Goal: Task Accomplishment & Management: Manage account settings

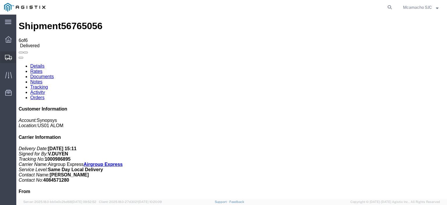
click at [19, 56] on span "Shipments" at bounding box center [18, 57] width 4 height 12
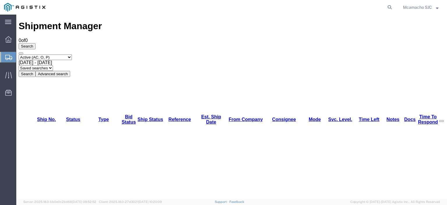
click at [34, 54] on select "Select status Active (AC, O, P) All Approved Awaiting Confirmation (AC) Booked …" at bounding box center [45, 57] width 53 height 6
select select "BOOK"
click at [19, 54] on select "Select status Active (AC, O, P) All Approved Awaiting Confirmation (AC) Booked …" at bounding box center [45, 57] width 53 height 6
click at [36, 71] on button "Search" at bounding box center [27, 74] width 17 height 6
click at [52, 54] on select "Select status Active (AC, O, P) All Approved Awaiting Confirmation (AC) Booked …" at bounding box center [45, 57] width 53 height 6
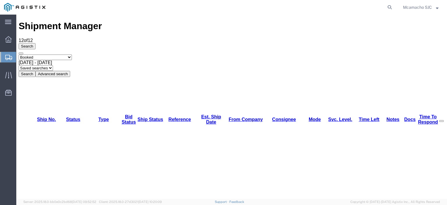
select select "DLVD"
click at [19, 54] on select "Select status Active (AC, O, P) All Approved Awaiting Confirmation (AC) Booked …" at bounding box center [45, 57] width 53 height 6
click at [36, 71] on button "Search" at bounding box center [27, 74] width 17 height 6
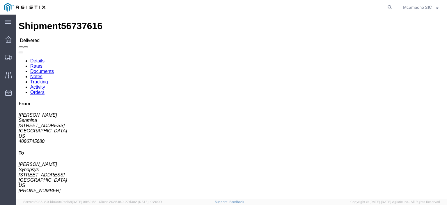
click link "Tracking"
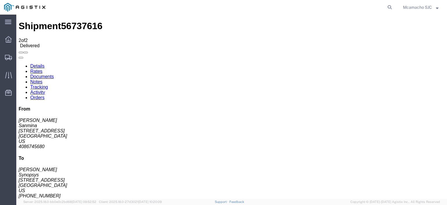
click at [54, 74] on link "Documents" at bounding box center [42, 76] width 24 height 5
click at [20, 58] on span "Shipments" at bounding box center [18, 57] width 4 height 12
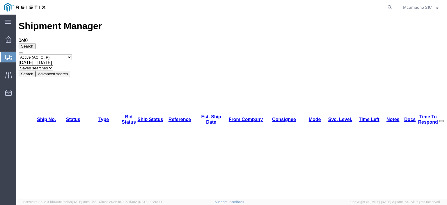
click at [38, 54] on select "Select status Active (AC, O, P) All Approved Awaiting Confirmation (AC) Booked …" at bounding box center [45, 57] width 53 height 6
select select "BOOK"
click at [19, 54] on select "Select status Active (AC, O, P) All Approved Awaiting Confirmation (AC) Booked …" at bounding box center [45, 57] width 53 height 6
click at [36, 71] on button "Search" at bounding box center [27, 74] width 17 height 6
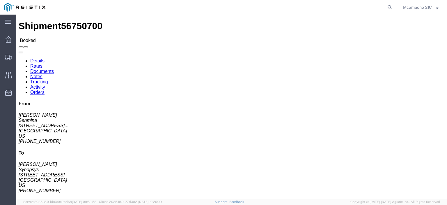
click link "Tracking"
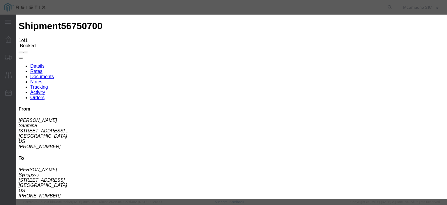
type input "[DATE]"
type input "7:00 PM"
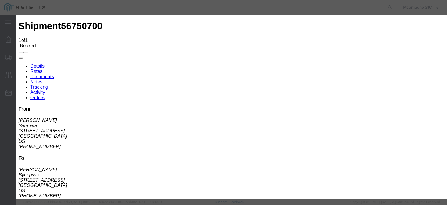
type input "[DATE]"
type input "3:40 PM"
select select "DELIVRED"
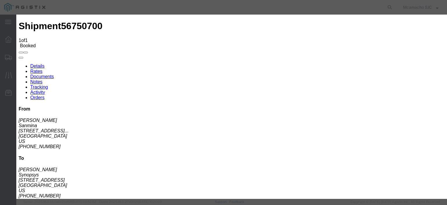
drag, startPoint x: 130, startPoint y: 59, endPoint x: 133, endPoint y: 61, distance: 3.3
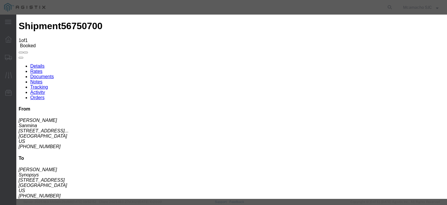
type input "[DATE]"
type input "[PERSON_NAME]"
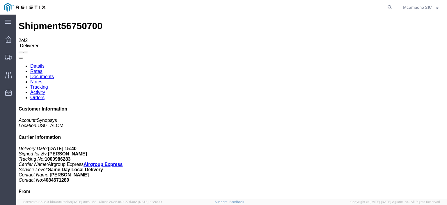
click at [54, 74] on link "Documents" at bounding box center [42, 76] width 24 height 5
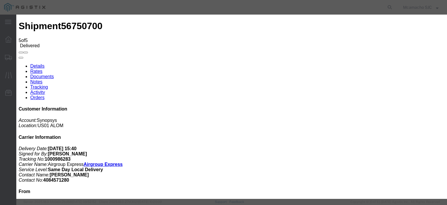
type input "C:\fakepath\1000986283 HCPOD.pdf"
drag, startPoint x: 216, startPoint y: 61, endPoint x: 218, endPoint y: 64, distance: 3.0
type input "AIRGROUP"
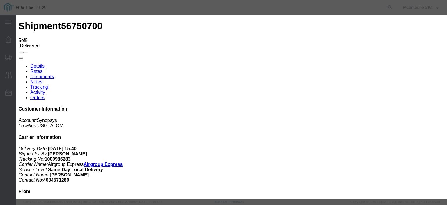
type input "POD"
drag, startPoint x: 366, startPoint y: 62, endPoint x: 366, endPoint y: 65, distance: 3.0
select select "PROOF_OF_DELIVERY"
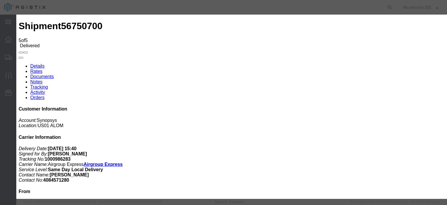
type input "HCPOD"
select select
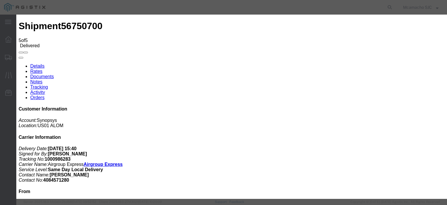
select select
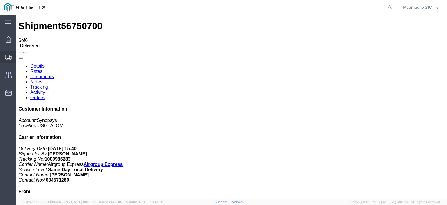
click at [20, 56] on span "Shipments" at bounding box center [18, 57] width 4 height 12
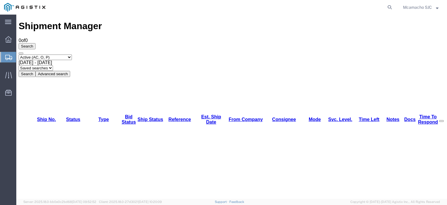
click at [35, 54] on select "Select status Active (AC, O, P) All Approved Awaiting Confirmation (AC) Booked …" at bounding box center [45, 57] width 53 height 6
select select "BOOK"
click at [19, 54] on select "Select status Active (AC, O, P) All Approved Awaiting Confirmation (AC) Booked …" at bounding box center [45, 57] width 53 height 6
click at [36, 71] on button "Search" at bounding box center [27, 74] width 17 height 6
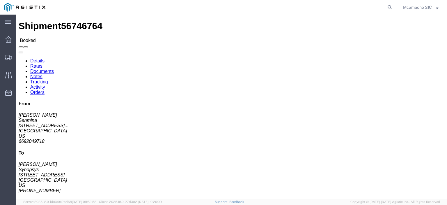
click link "Documents"
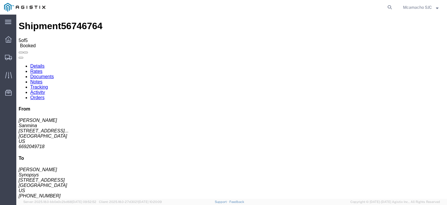
click at [48, 84] on link "Tracking" at bounding box center [39, 86] width 18 height 5
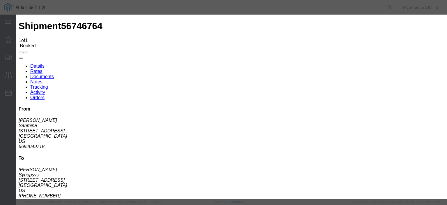
type input "[DATE]"
type input "7:00 PM"
type input "[DATE]"
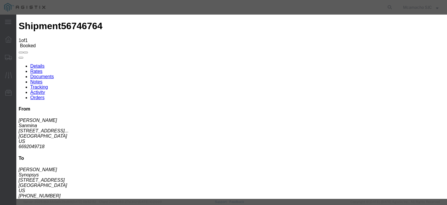
type input "[DATE]"
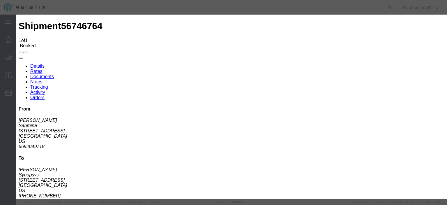
type input "3:40 PM"
select select "DELIVRED"
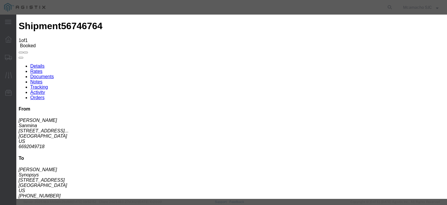
type input "[PERSON_NAME]"
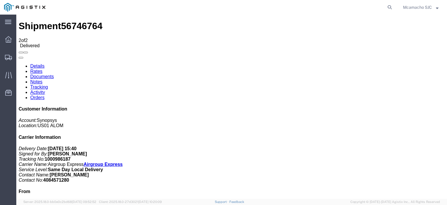
click at [54, 74] on link "Documents" at bounding box center [42, 76] width 24 height 5
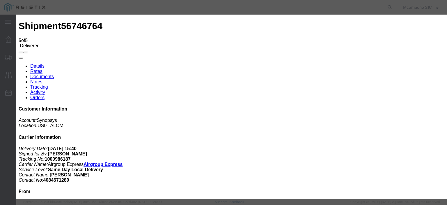
type input "C:\fakepath\1000986187 HCPOD.pdf"
drag, startPoint x: 190, startPoint y: 59, endPoint x: 196, endPoint y: 66, distance: 8.9
type input "AIRGROUP"
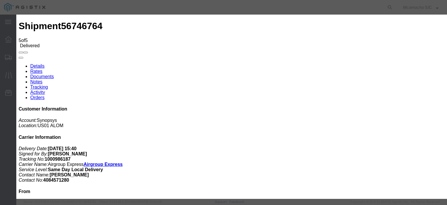
type input "POD"
select select "PROOF_OF_DELIVERY"
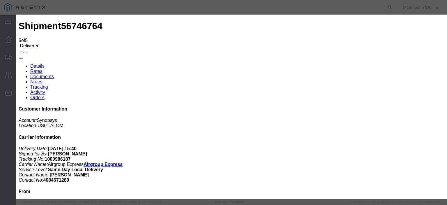
type input "HCPOD"
select select
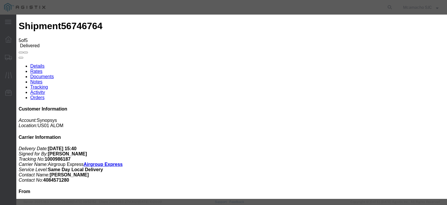
select select
